Goal: Information Seeking & Learning: Learn about a topic

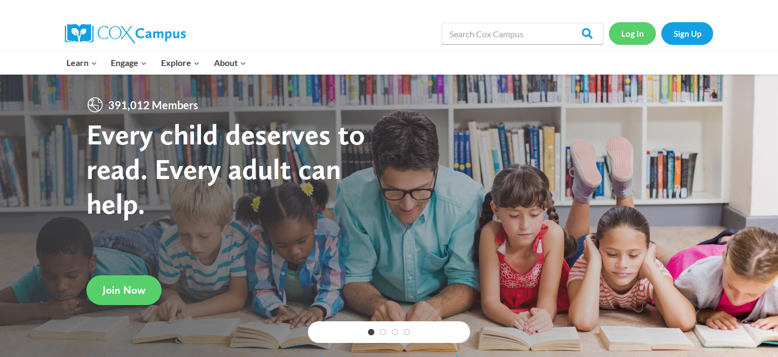
click at [635, 34] on link "Log In" at bounding box center [632, 33] width 47 height 22
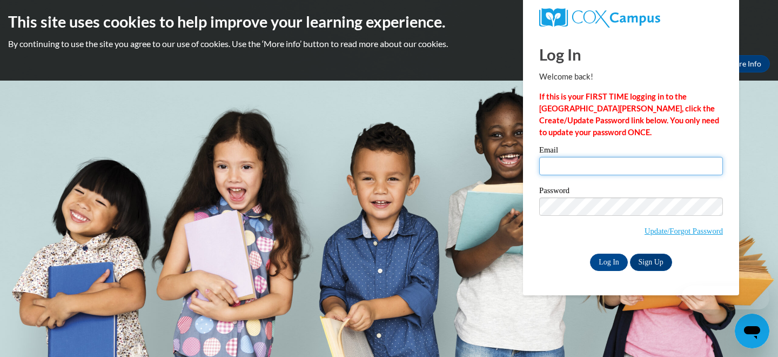
click at [566, 170] on input "Email" at bounding box center [631, 166] width 184 height 18
type input "ijones20@wildcat.fvsu.edu"
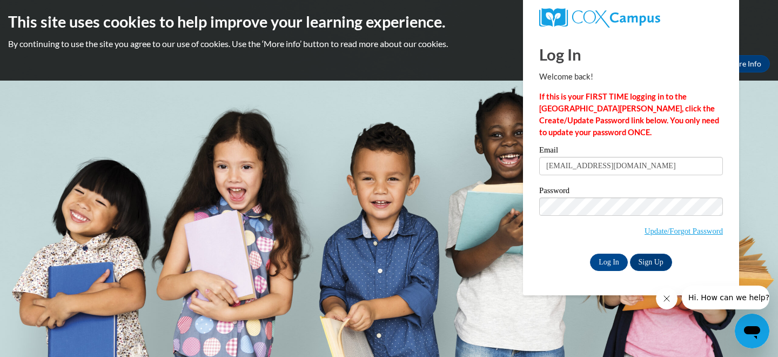
click at [609, 216] on span "Update/Forgot Password" at bounding box center [631, 219] width 184 height 45
click at [590, 253] on input "Log In" at bounding box center [609, 261] width 38 height 17
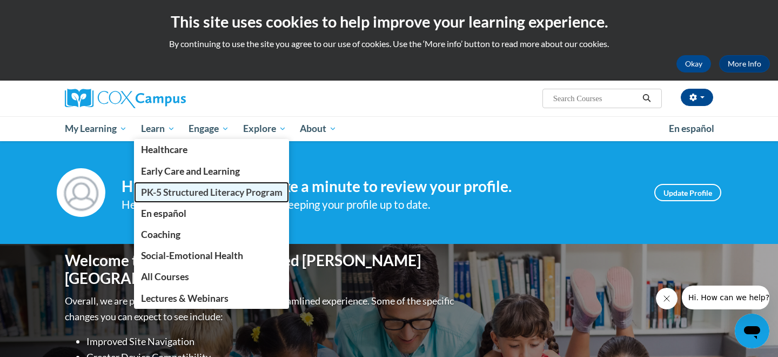
click at [171, 184] on link "PK-5 Structured Literacy Program" at bounding box center [212, 192] width 156 height 21
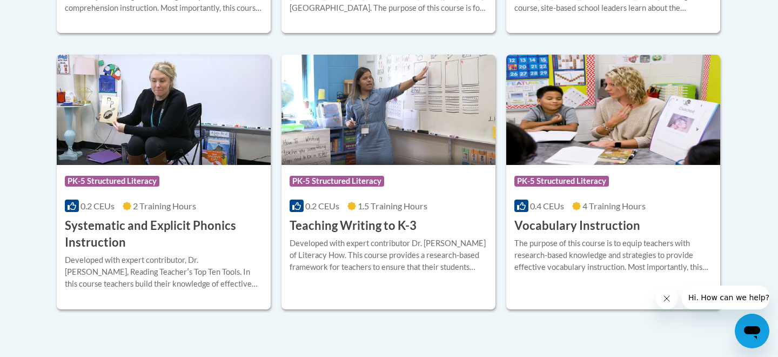
scroll to position [1256, 0]
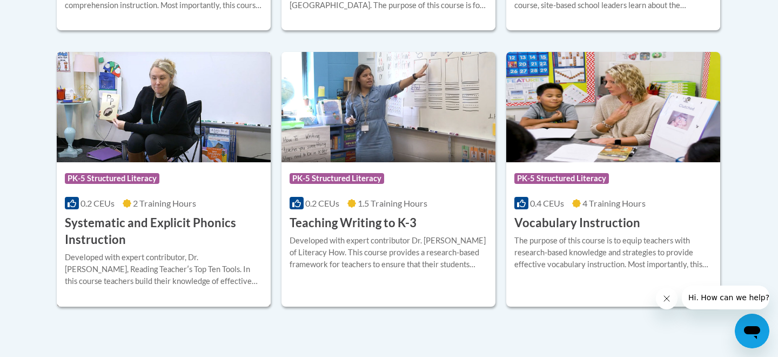
click at [111, 195] on div "Course Category: PK-5 Structured Literacy 0.2 CEUs 2 Training Hours COURSE Syst…" at bounding box center [164, 205] width 214 height 86
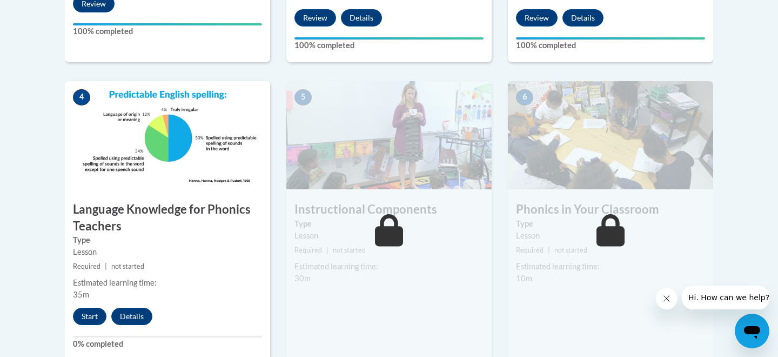
scroll to position [592, 0]
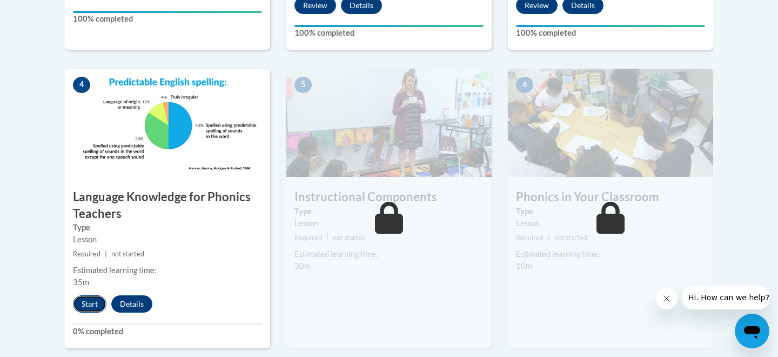
click at [83, 298] on button "Start" at bounding box center [89, 303] width 33 height 17
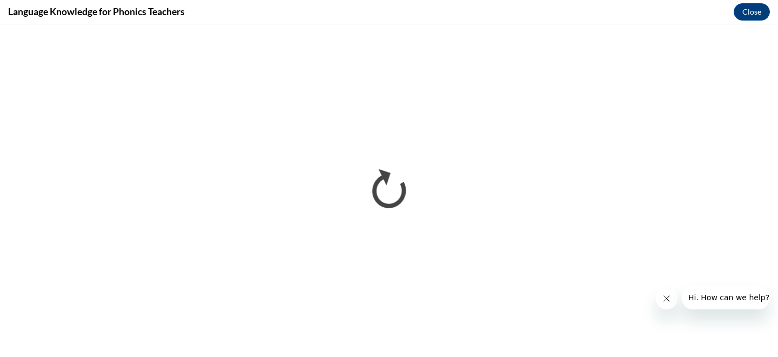
scroll to position [0, 0]
